Goal: Task Accomplishment & Management: Use online tool/utility

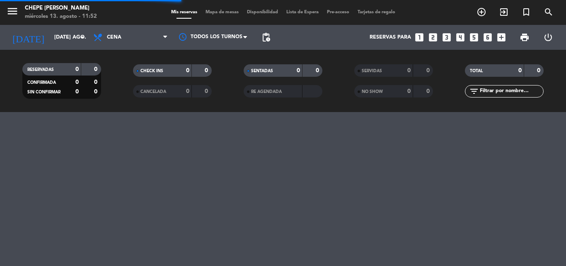
click at [226, 14] on span "Mapa de mesas" at bounding box center [222, 12] width 41 height 5
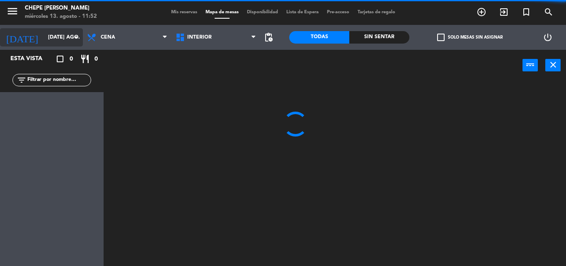
click at [78, 39] on icon "arrow_drop_down" at bounding box center [76, 37] width 10 height 10
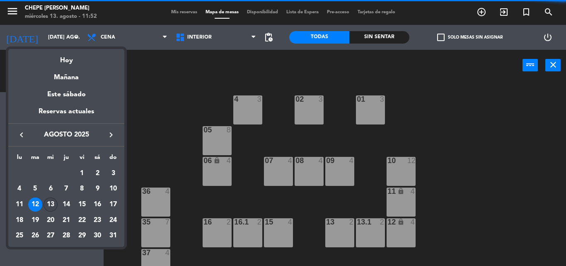
click at [52, 202] on div "13" at bounding box center [51, 204] width 14 height 14
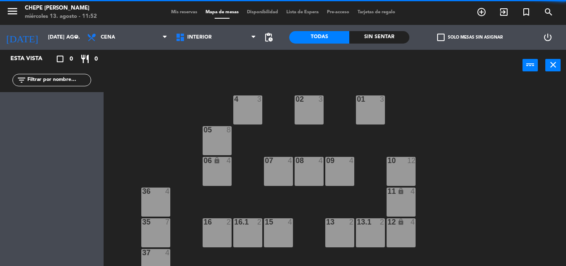
type input "mié. 13 ago."
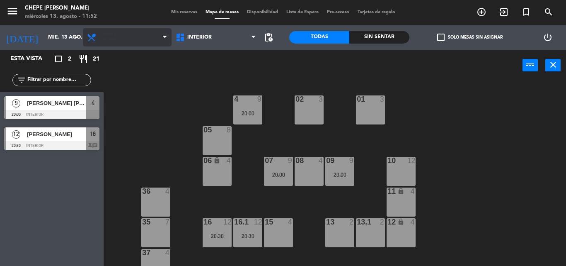
click at [152, 42] on span "Cena" at bounding box center [127, 37] width 89 height 18
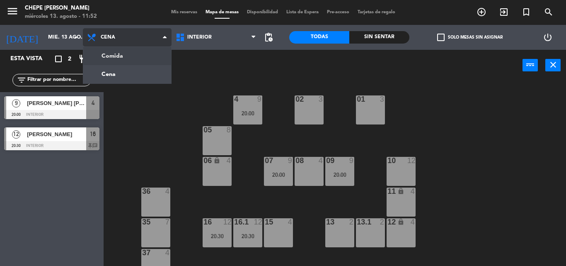
click at [142, 58] on ng-component "menu Chepe [PERSON_NAME] miércoles 13. agosto - 11:52 Mis reservas Mapa de mesa…" at bounding box center [283, 133] width 566 height 266
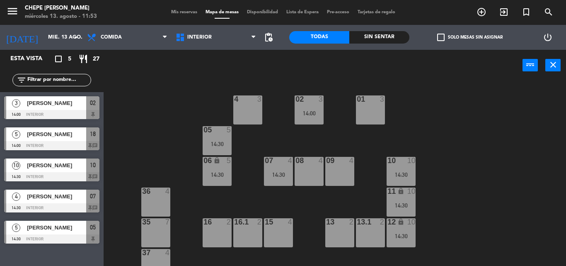
click at [330, 165] on div "09 4" at bounding box center [340, 161] width 29 height 8
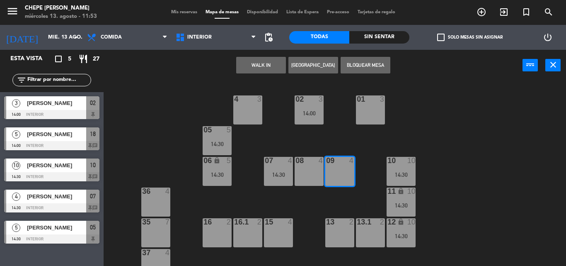
click at [320, 67] on button "[GEOGRAPHIC_DATA]" at bounding box center [314, 65] width 50 height 17
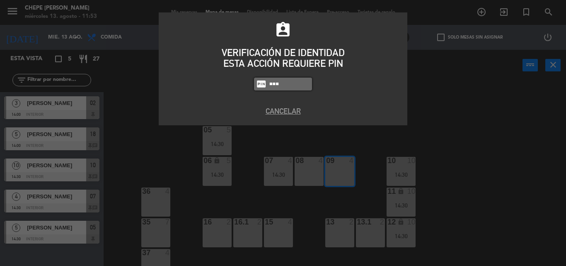
type input "5257"
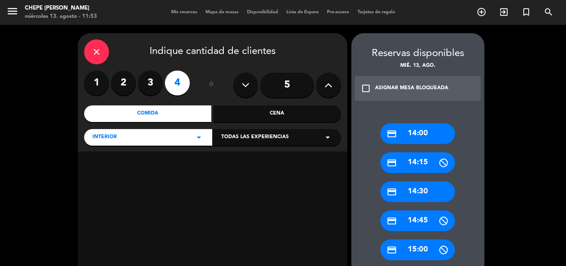
click at [435, 191] on div "credit_card 14:30" at bounding box center [418, 191] width 75 height 21
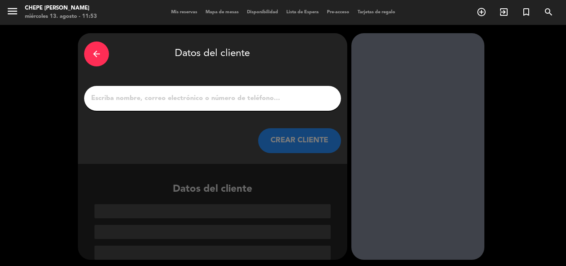
click at [213, 95] on input "1" at bounding box center [212, 98] width 245 height 12
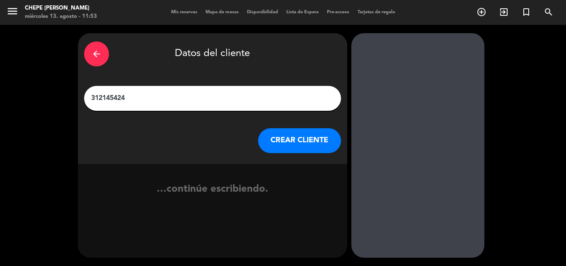
type input "3121454248"
drag, startPoint x: 142, startPoint y: 95, endPoint x: 48, endPoint y: 92, distance: 93.8
click at [48, 92] on div "arrow_back Datos del cliente 3121454248 CREAR CLIENTE no se econtraron resultad…" at bounding box center [283, 145] width 566 height 241
type input "[PERSON_NAME]"
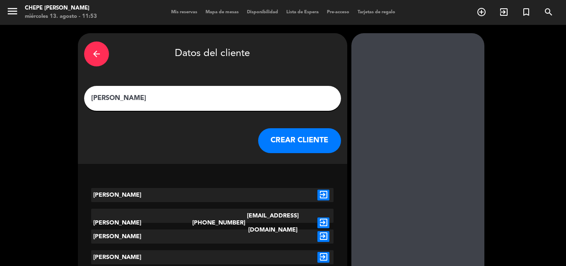
click at [298, 139] on button "CREAR CLIENTE" at bounding box center [299, 140] width 83 height 25
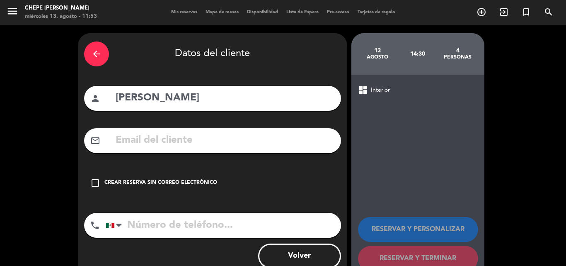
click at [180, 230] on input "tel" at bounding box center [224, 225] width 236 height 25
paste input "3121454248"
type input "3121454248"
click at [166, 180] on div "Crear reserva sin correo electrónico" at bounding box center [161, 183] width 113 height 8
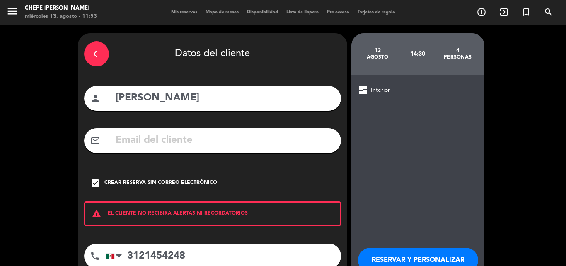
click at [413, 253] on button "RESERVAR Y PERSONALIZAR" at bounding box center [418, 260] width 120 height 25
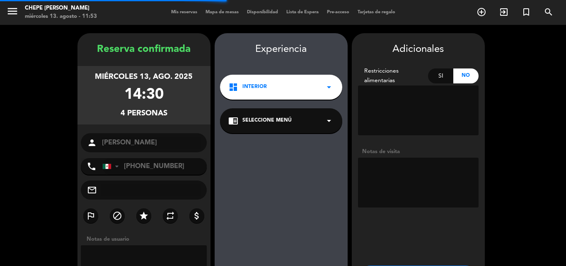
scroll to position [33, 0]
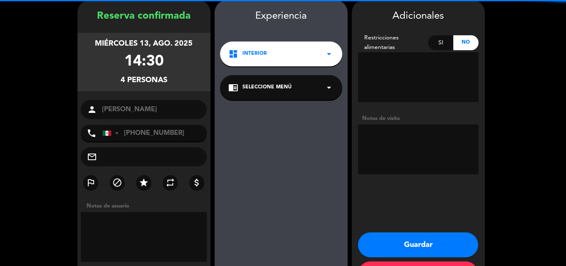
click at [425, 155] on textarea at bounding box center [418, 149] width 121 height 50
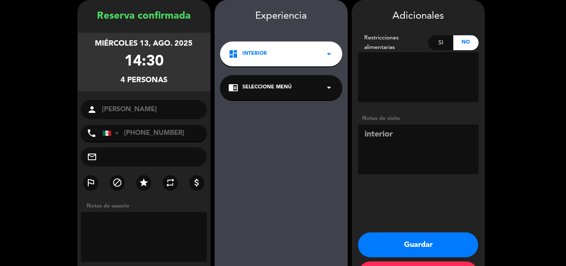
type textarea "interior"
click at [436, 244] on button "Guardar" at bounding box center [418, 244] width 120 height 25
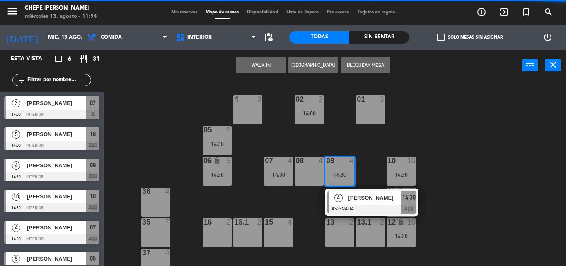
click at [463, 122] on div "02 3 14:00 4 3 01 3 05 5 14:30 06 lock 5 14:30 07 4 14:30 09 4 14:30 4 [PERSON_…" at bounding box center [337, 173] width 457 height 185
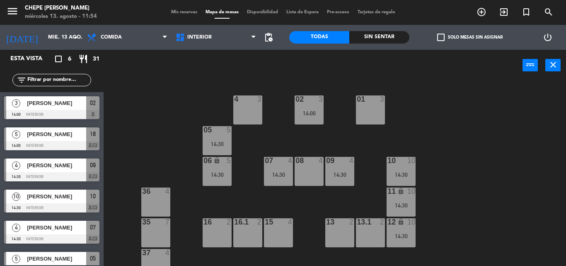
scroll to position [73, 0]
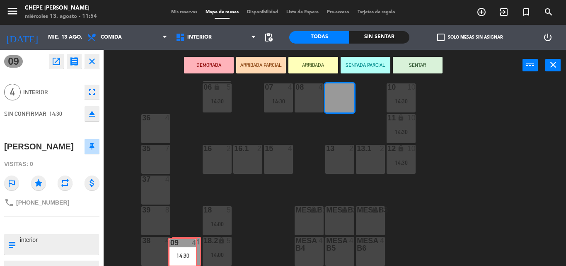
drag, startPoint x: 340, startPoint y: 102, endPoint x: 182, endPoint y: 256, distance: 220.2
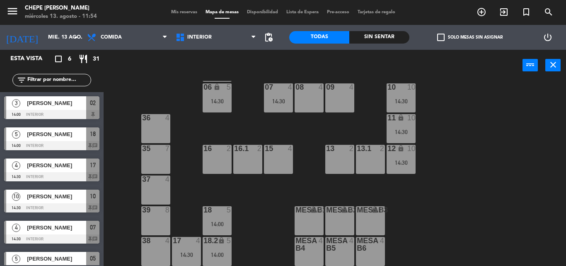
click at [260, 197] on div "02 3 14:00 4 3 01 3 05 5 14:30 06 lock 5 14:30 07 4 14:30 09 4 10 10 14:30 08 4…" at bounding box center [337, 173] width 457 height 185
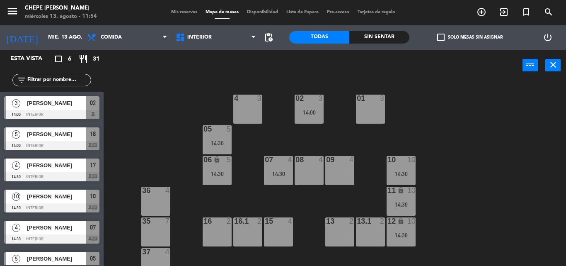
scroll to position [0, 0]
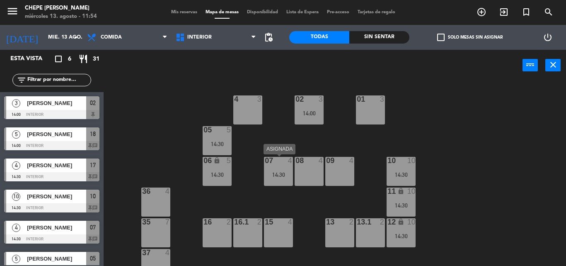
click at [278, 180] on div "07 4 14:30" at bounding box center [278, 171] width 29 height 29
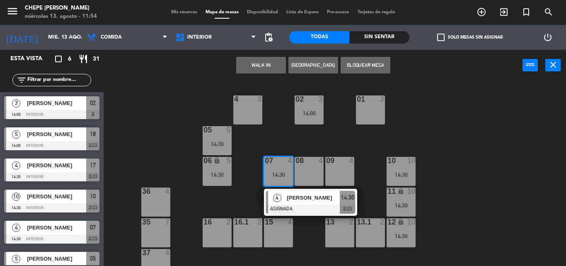
click at [290, 199] on span "[PERSON_NAME]" at bounding box center [313, 197] width 53 height 9
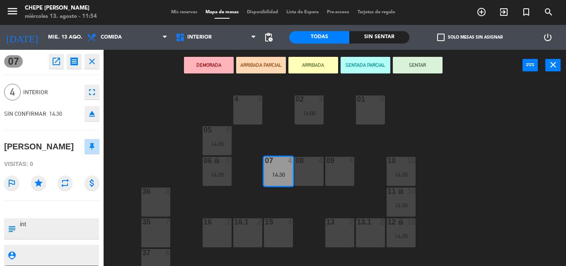
scroll to position [73, 0]
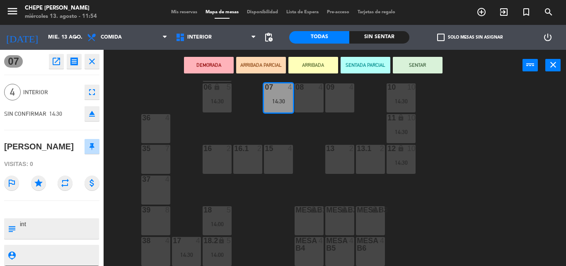
click at [254, 120] on div "02 3 14:00 4 3 01 3 05 5 14:30 06 lock 5 14:30 07 4 14:30 09 4 10 10 14:30 08 4…" at bounding box center [337, 173] width 457 height 185
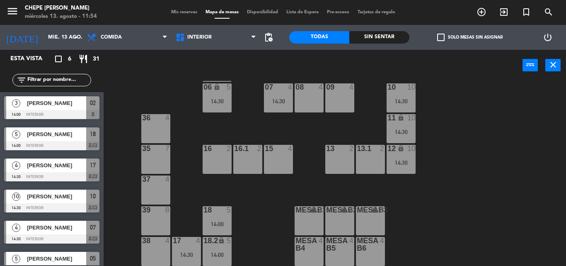
scroll to position [7, 0]
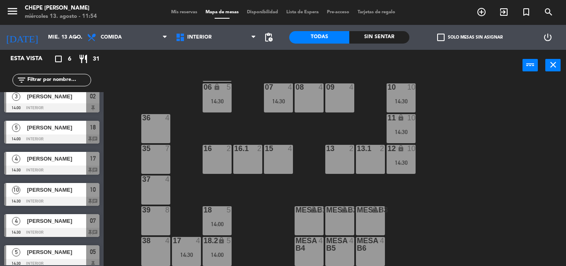
click at [274, 204] on div "02 3 14:00 4 3 01 3 05 5 14:30 06 lock 5 14:30 07 4 14:30 09 4 10 10 14:30 08 4…" at bounding box center [337, 173] width 457 height 185
click at [460, 209] on div "02 3 14:00 4 3 01 3 05 5 14:30 06 lock 5 14:30 07 4 14:30 09 4 10 10 14:30 08 4…" at bounding box center [337, 173] width 457 height 185
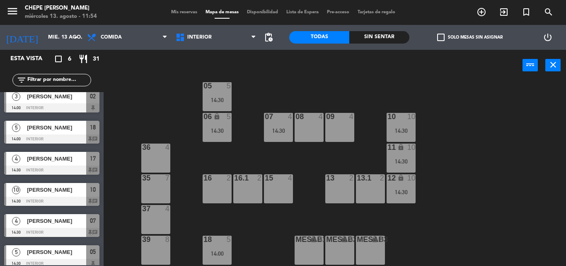
scroll to position [0, 0]
